Goal: Information Seeking & Learning: Check status

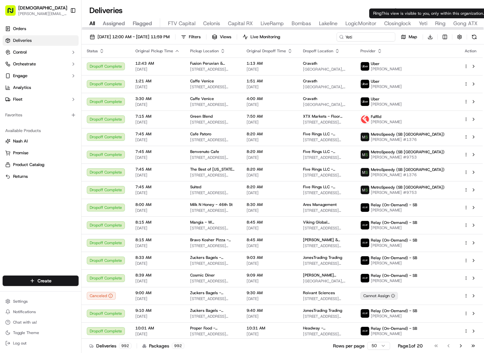
click at [422, 23] on span "Yeti" at bounding box center [423, 24] width 8 height 8
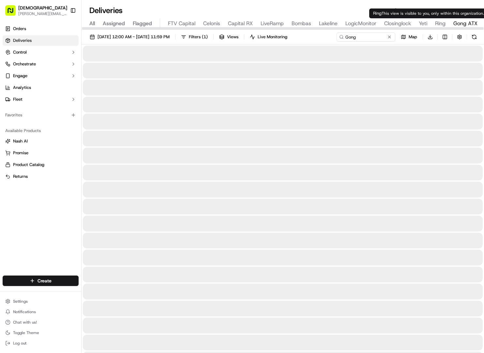
click at [460, 22] on span "Gong ATX" at bounding box center [466, 24] width 24 height 8
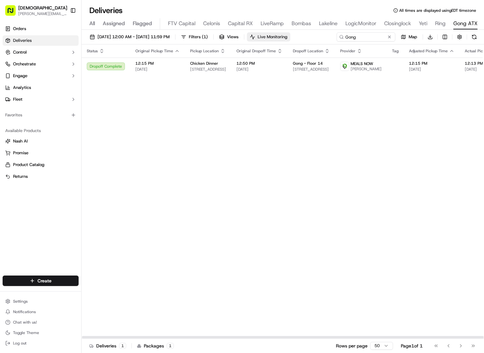
click at [290, 40] on button "Live Monitoring" at bounding box center [268, 36] width 43 height 9
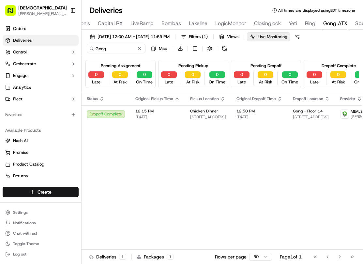
scroll to position [0, 132]
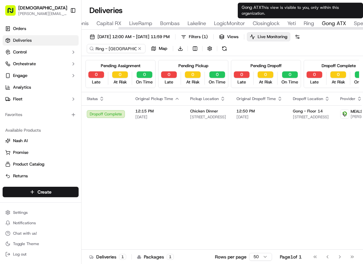
click at [306, 18] on button "Ring" at bounding box center [309, 23] width 10 height 11
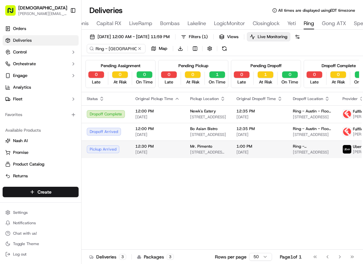
click at [235, 150] on td "1:00 PM [DATE]" at bounding box center [259, 150] width 56 height 18
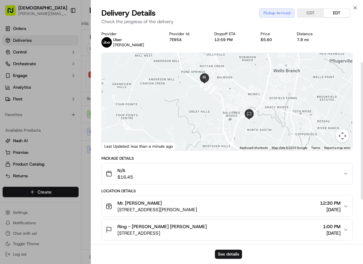
scroll to position [125, 0]
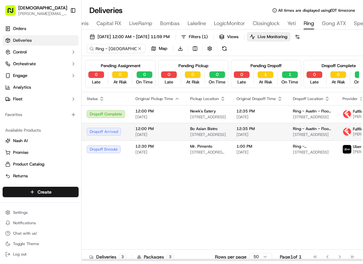
click at [164, 136] on div "12:00 PM [DATE]" at bounding box center [157, 131] width 44 height 11
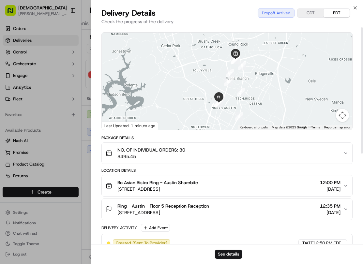
scroll to position [0, 0]
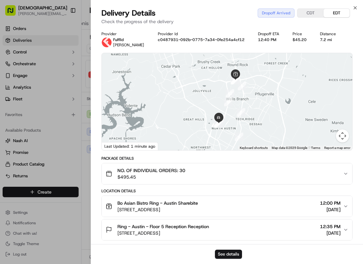
click at [123, 44] on span "[PERSON_NAME]" at bounding box center [128, 44] width 31 height 5
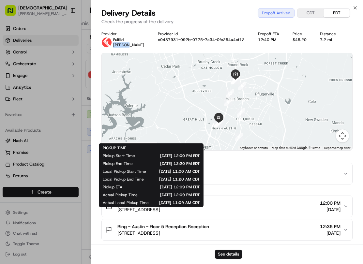
click at [123, 44] on span "[PERSON_NAME]" at bounding box center [128, 44] width 31 height 5
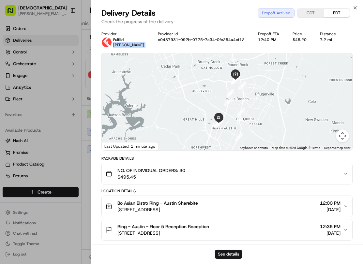
click at [123, 44] on span "[PERSON_NAME]" at bounding box center [128, 44] width 31 height 5
copy span "[PERSON_NAME]"
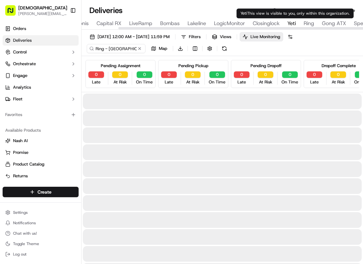
type input "Yeti"
click at [292, 21] on span "Yeti" at bounding box center [292, 24] width 8 height 8
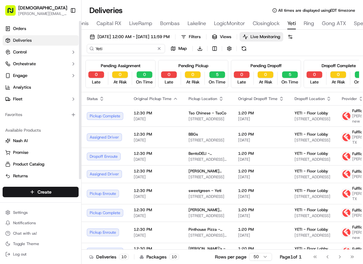
click at [97, 49] on input "Yeti" at bounding box center [126, 48] width 78 height 9
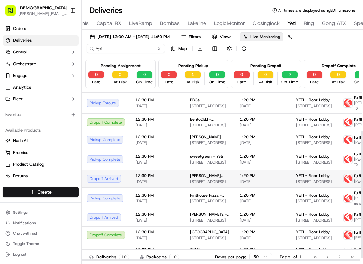
scroll to position [54, 0]
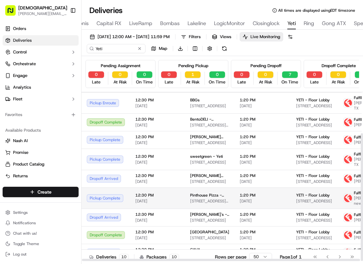
click at [247, 195] on td "1:20 PM [DATE]" at bounding box center [263, 198] width 56 height 21
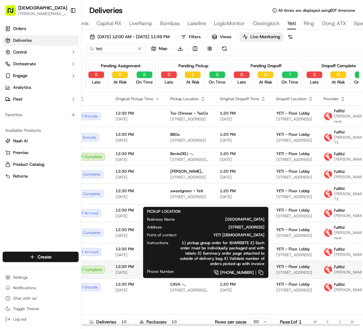
scroll to position [0, 0]
